Goal: Browse casually

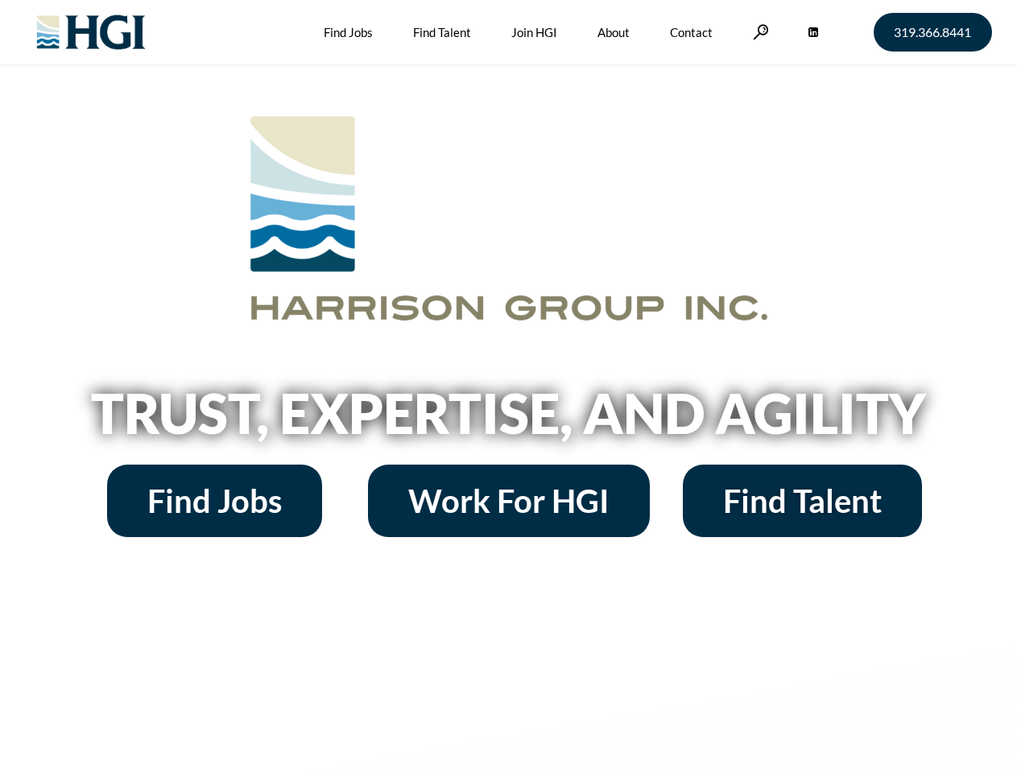
click at [508, 386] on h2 "Trust, Expertise, and Agility" at bounding box center [509, 413] width 918 height 55
click at [758, 31] on link at bounding box center [761, 31] width 16 height 15
click at [508, 419] on h2 "Trust, Expertise, and Agility" at bounding box center [509, 413] width 918 height 55
click at [508, 386] on h2 "Trust, Expertise, and Agility" at bounding box center [509, 413] width 918 height 55
click at [758, 31] on link at bounding box center [761, 31] width 16 height 15
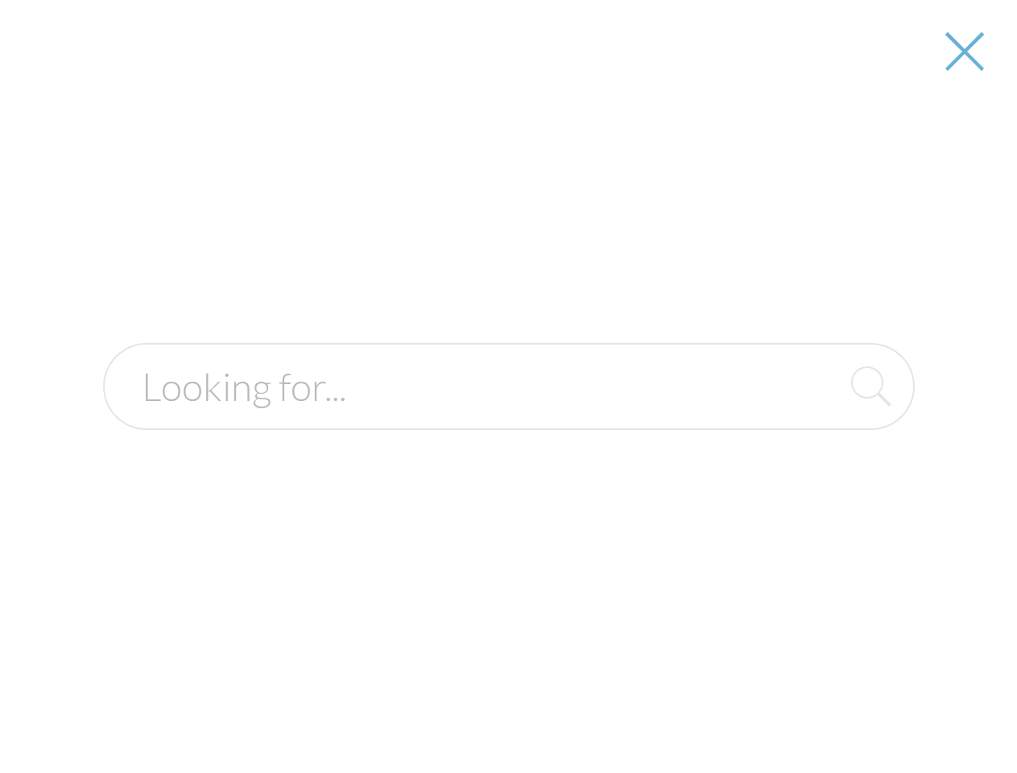
click at [508, 419] on h2 "Trust, Expertise, and Agility" at bounding box center [509, 413] width 918 height 55
